Goal: Ask a question

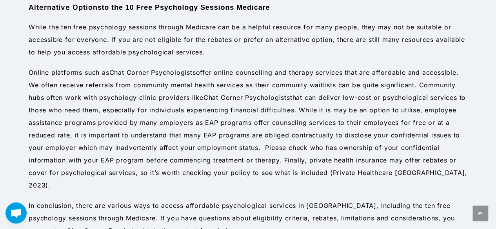
scroll to position [1059, 0]
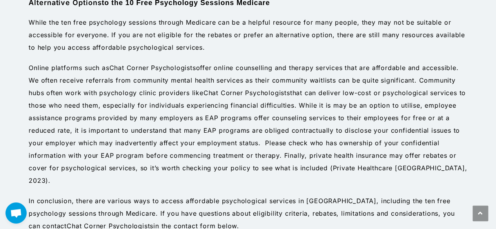
click at [12, 213] on span "Open chat" at bounding box center [16, 214] width 13 height 10
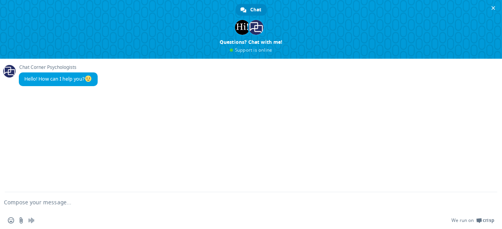
scroll to position [0, 0]
drag, startPoint x: 185, startPoint y: 95, endPoint x: 444, endPoint y: 103, distance: 259.4
click at [444, 103] on div "Chat Corner Psychologists Hello! How can I help you?" at bounding box center [251, 126] width 502 height 134
click at [495, 7] on span "Close chat" at bounding box center [494, 8] width 4 height 4
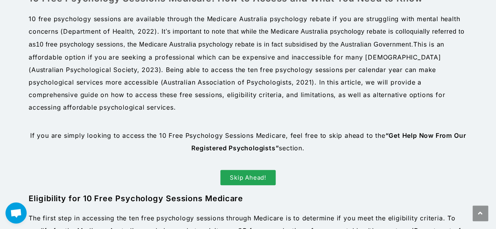
scroll to position [432, 0]
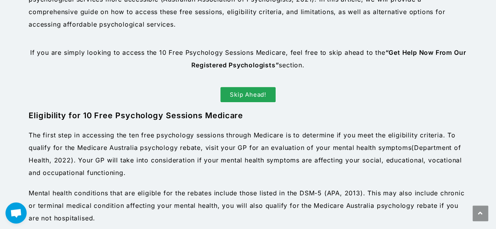
click at [250, 92] on span "Skip Ahead!" at bounding box center [248, 95] width 36 height 6
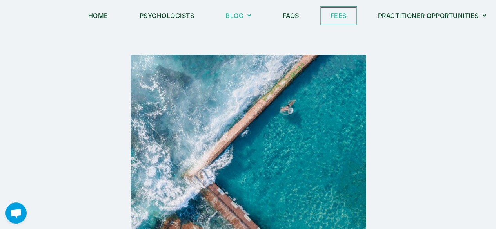
click at [334, 16] on link "Fees" at bounding box center [339, 16] width 36 height 18
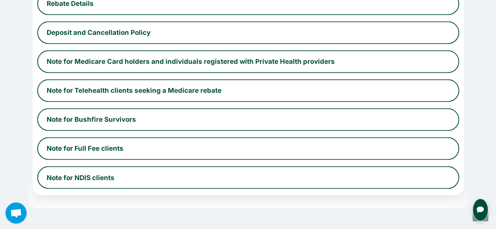
scroll to position [510, 0]
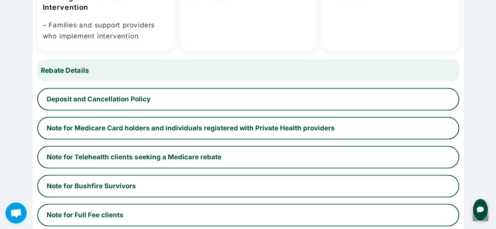
click at [82, 73] on button "Rebate Details" at bounding box center [248, 70] width 435 height 24
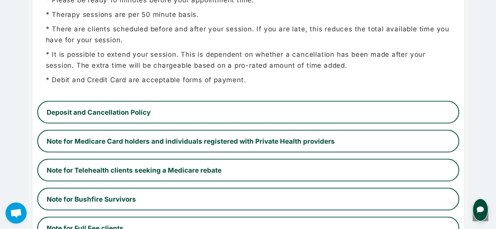
scroll to position [745, 0]
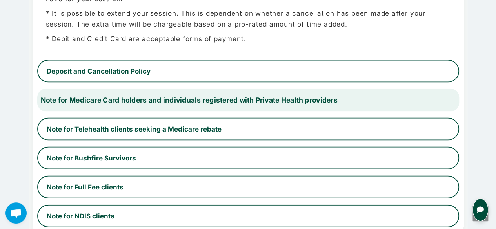
click at [342, 98] on button "Note for Medicare Card holders and individuals registered with Private Health p…" at bounding box center [248, 101] width 435 height 24
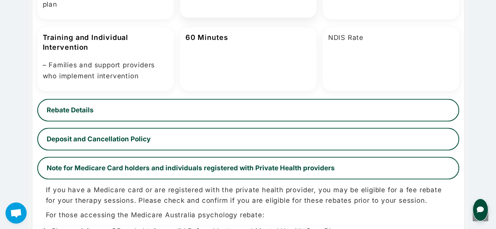
scroll to position [471, 0]
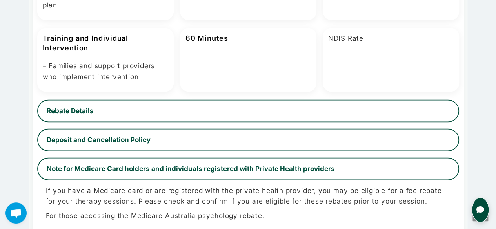
click at [475, 214] on button "Open chat for queries" at bounding box center [480, 210] width 17 height 25
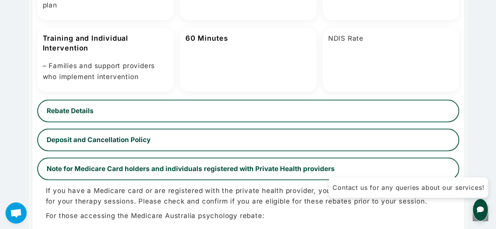
click at [439, 191] on div "Contact us for any queries about our services!" at bounding box center [409, 188] width 160 height 20
click at [481, 210] on icon "Open chat for queries" at bounding box center [481, 210] width 8 height 8
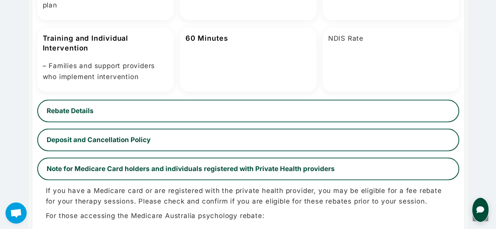
click at [481, 210] on icon "Open chat for queries" at bounding box center [481, 210] width 8 height 8
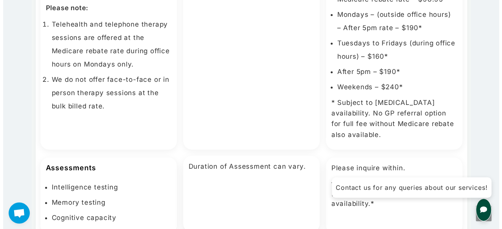
scroll to position [0, 0]
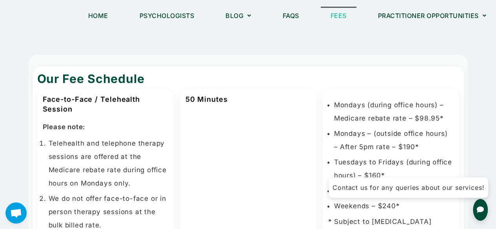
click at [19, 210] on span "Open chat" at bounding box center [16, 214] width 13 height 10
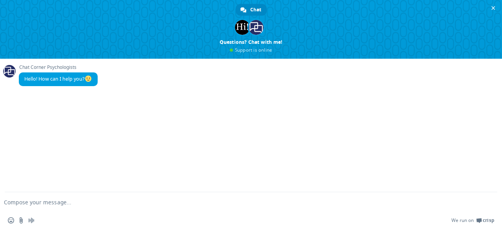
click at [86, 139] on div "Chat Corner Psychologists Hello! How can I help you?" at bounding box center [251, 126] width 502 height 134
click at [76, 204] on textarea "Compose your message..." at bounding box center [238, 202] width 469 height 7
type textarea "Hi"
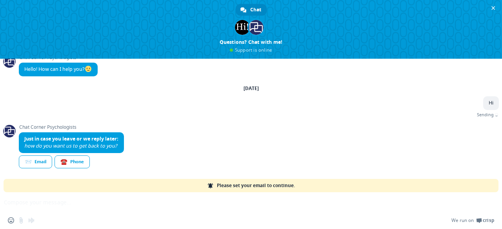
scroll to position [1, 0]
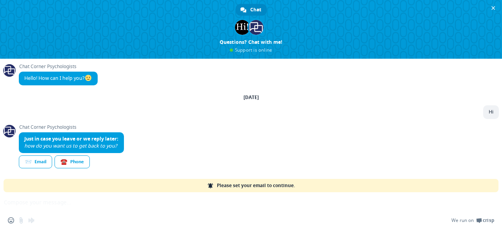
click at [29, 199] on div "Insert an emoji Send a file Audio message We run on Crisp" at bounding box center [251, 211] width 502 height 37
click at [35, 204] on div "Insert an emoji Send a file Audio message We run on Crisp" at bounding box center [251, 211] width 502 height 37
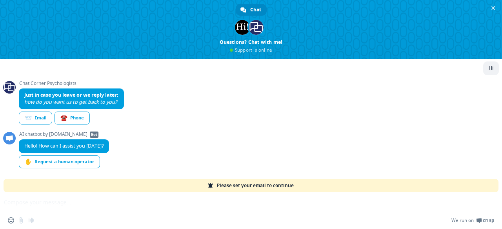
click at [26, 202] on div "Insert an emoji Send a file Audio message We run on Crisp" at bounding box center [251, 211] width 502 height 37
click at [39, 120] on div "📨 Email" at bounding box center [35, 118] width 33 height 13
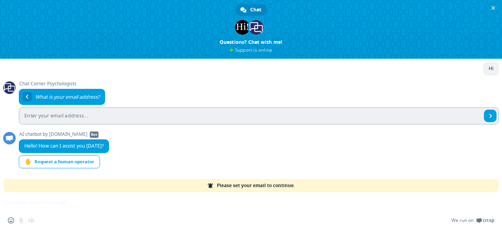
click at [217, 119] on input "Enter your email address..." at bounding box center [250, 115] width 463 height 17
type input "[EMAIL_ADDRESS][DOMAIN_NAME]"
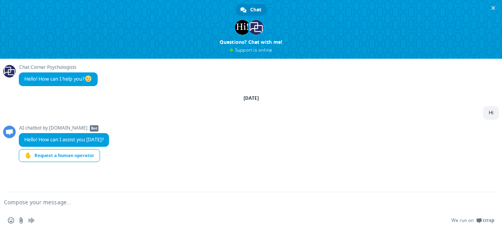
click at [40, 203] on textarea "Compose your message..." at bounding box center [238, 202] width 469 height 7
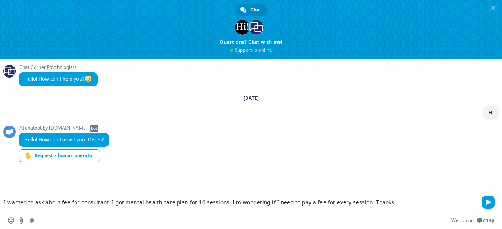
click at [105, 202] on textarea "I wanted to ask about fee for consultant. I got mental health care plan for 10 …" at bounding box center [238, 202] width 469 height 7
click at [402, 203] on textarea "I wanted to ask about fee for consultation. I got mental health care plan for 1…" at bounding box center [238, 202] width 469 height 7
type textarea "I wanted to ask about fee for consultation. I got mental health care plan for 1…"
click at [487, 203] on span "Send" at bounding box center [489, 203] width 6 height 6
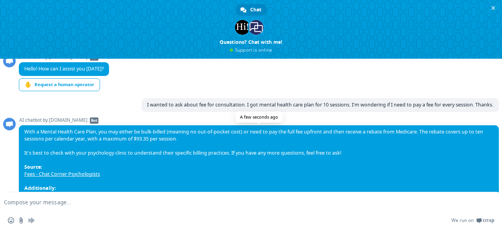
scroll to position [110, 0]
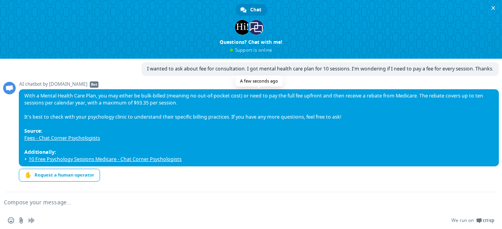
click at [152, 159] on link "10 Free Psychology Sessions Medicare - Chat Corner Psychologists" at bounding box center [105, 159] width 153 height 7
